Goal: Answer question/provide support

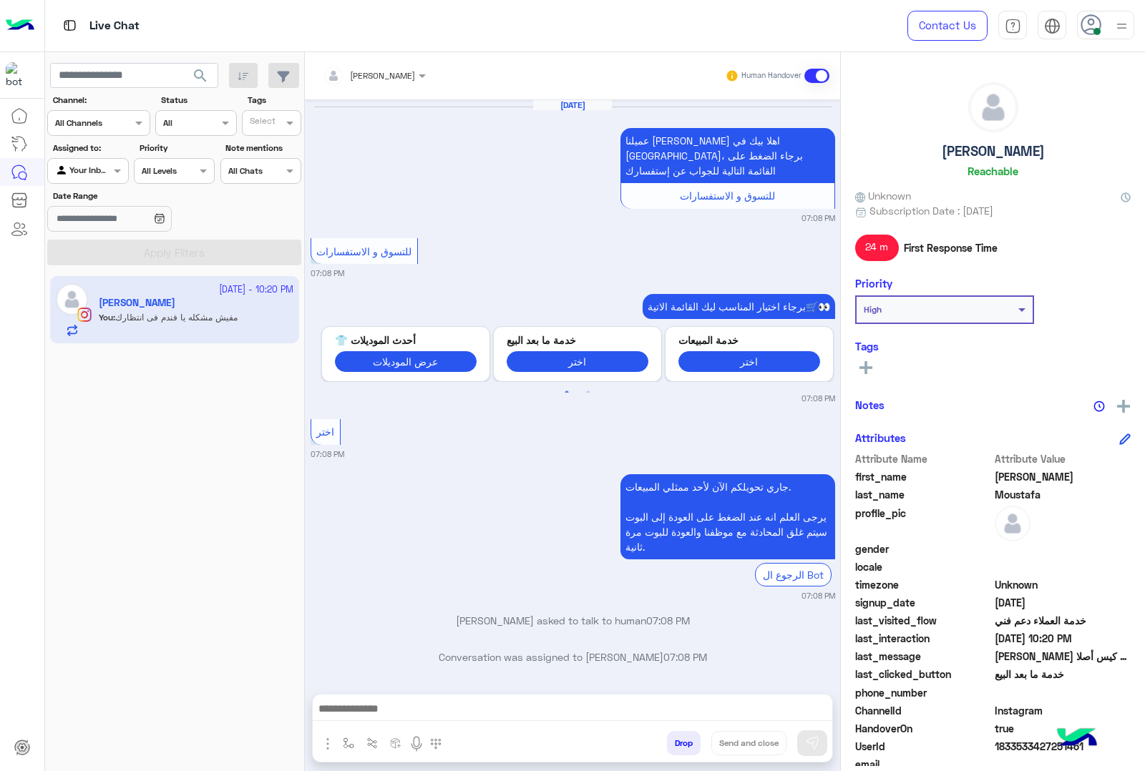
scroll to position [1678, 0]
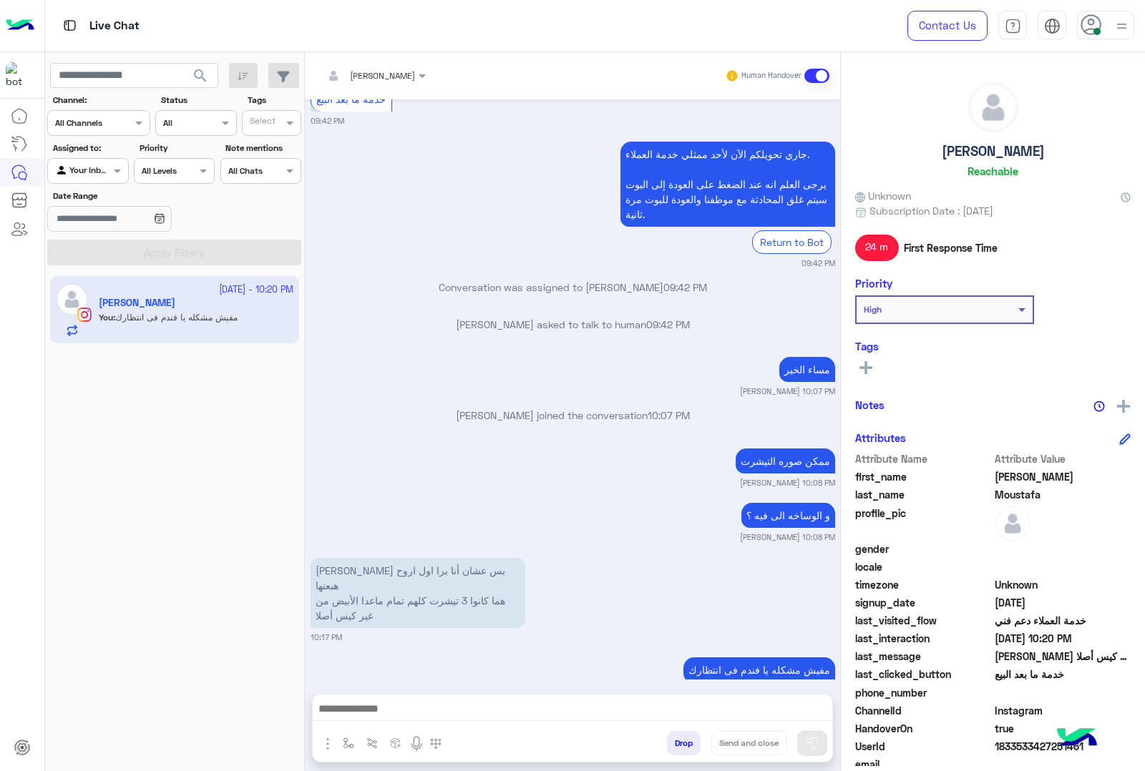
click at [1000, 151] on h5 "[PERSON_NAME]" at bounding box center [993, 151] width 103 height 16
copy h5 "[PERSON_NAME]"
click at [1025, 739] on span "1833533427251461" at bounding box center [1062, 746] width 137 height 15
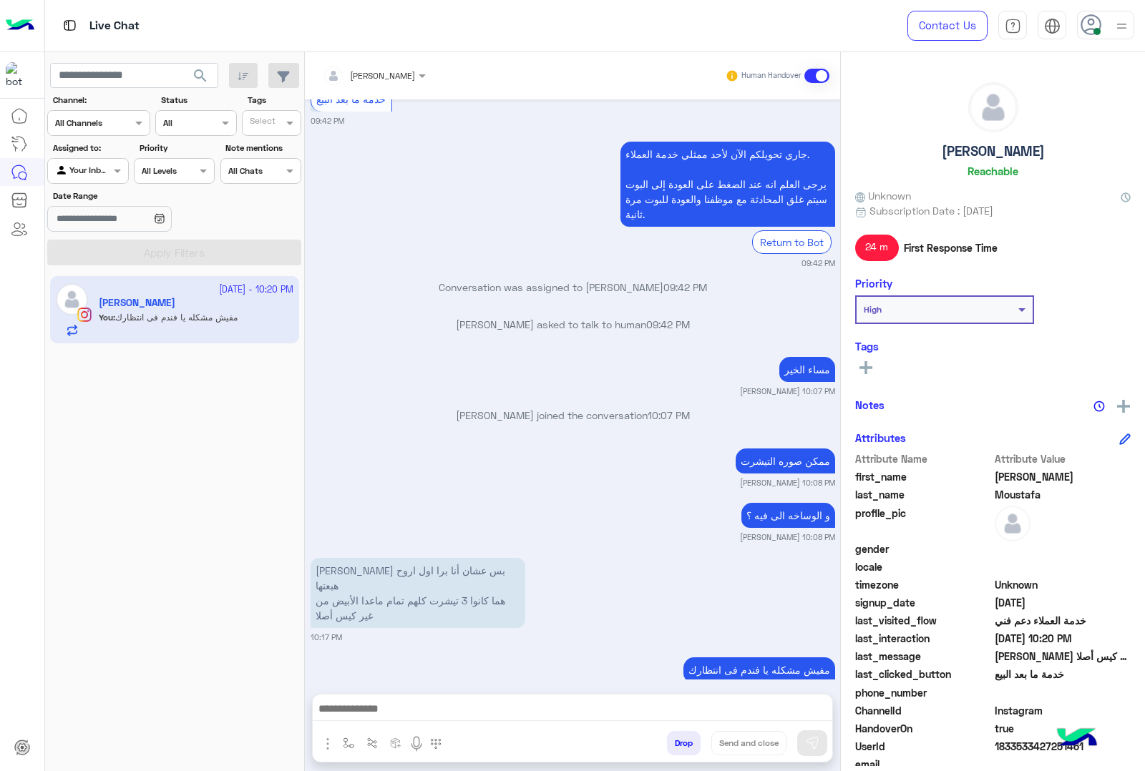
drag, startPoint x: 1025, startPoint y: 738, endPoint x: 1016, endPoint y: 749, distance: 14.7
click at [1025, 739] on span "1833533427251461" at bounding box center [1062, 746] width 137 height 15
click at [1014, 748] on span "1833533427251461" at bounding box center [1062, 746] width 137 height 15
click at [678, 745] on button "Drop" at bounding box center [684, 743] width 34 height 24
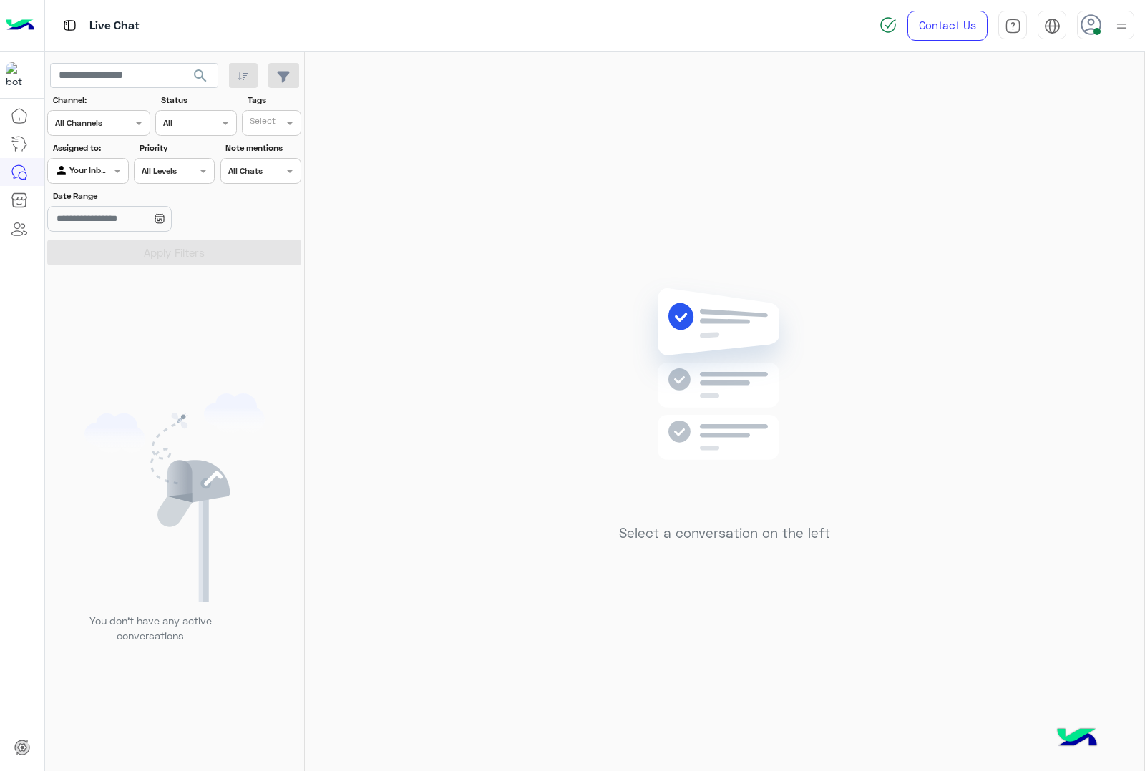
click at [1102, 32] on div at bounding box center [1105, 25] width 57 height 29
click at [1042, 205] on label "Offline" at bounding box center [1045, 203] width 156 height 26
